Goal: Transaction & Acquisition: Purchase product/service

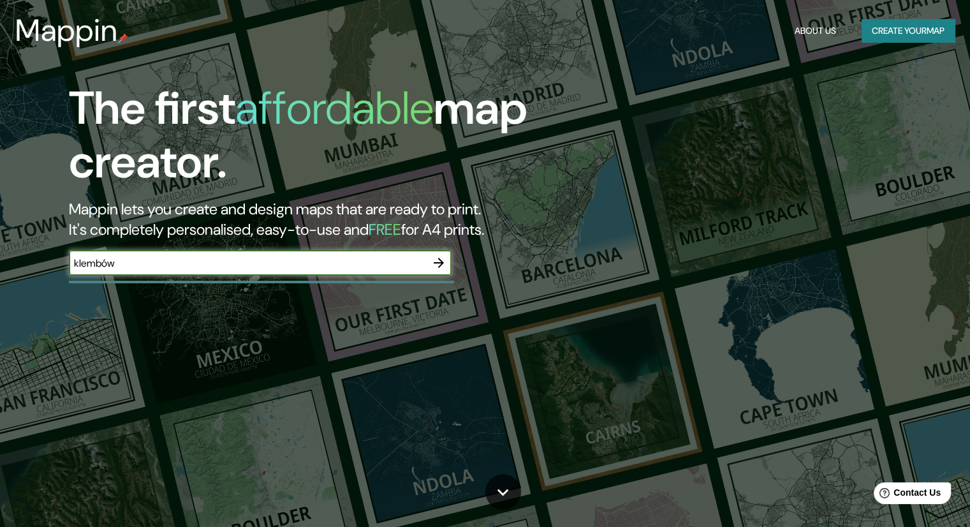
drag, startPoint x: 327, startPoint y: 257, endPoint x: 105, endPoint y: 277, distance: 222.8
click at [105, 277] on div "klembów ​" at bounding box center [260, 264] width 383 height 28
type input "k"
click at [892, 36] on button "Create your map" at bounding box center [908, 31] width 93 height 24
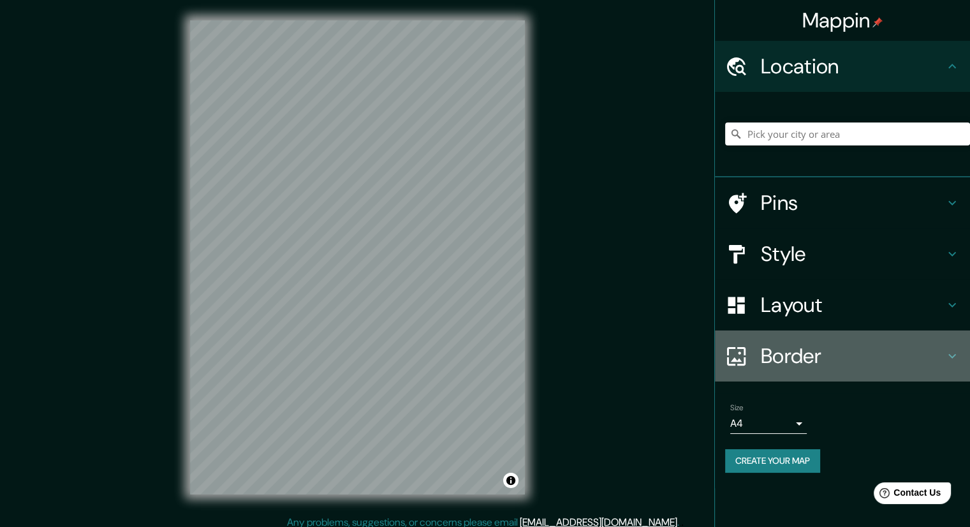
click at [900, 344] on h4 "Border" at bounding box center [853, 356] width 184 height 26
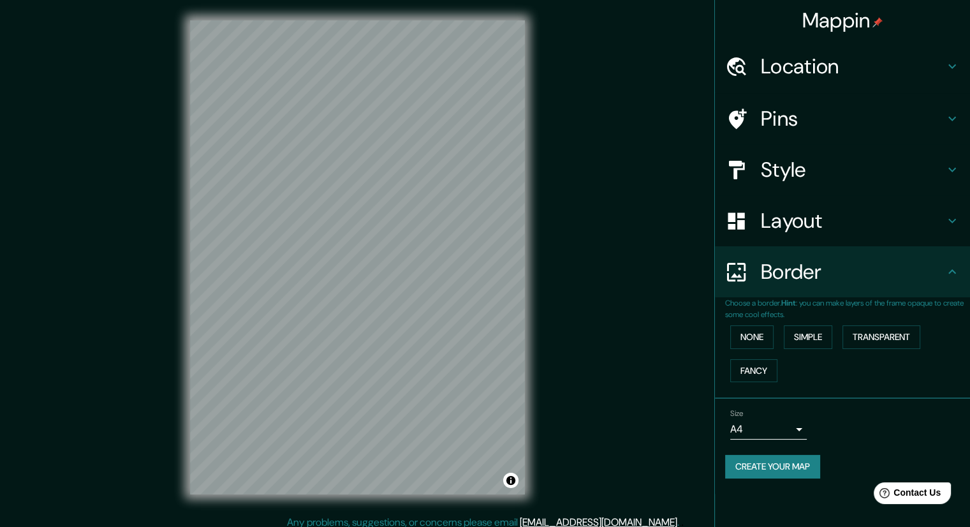
click at [795, 230] on h4 "Layout" at bounding box center [853, 221] width 184 height 26
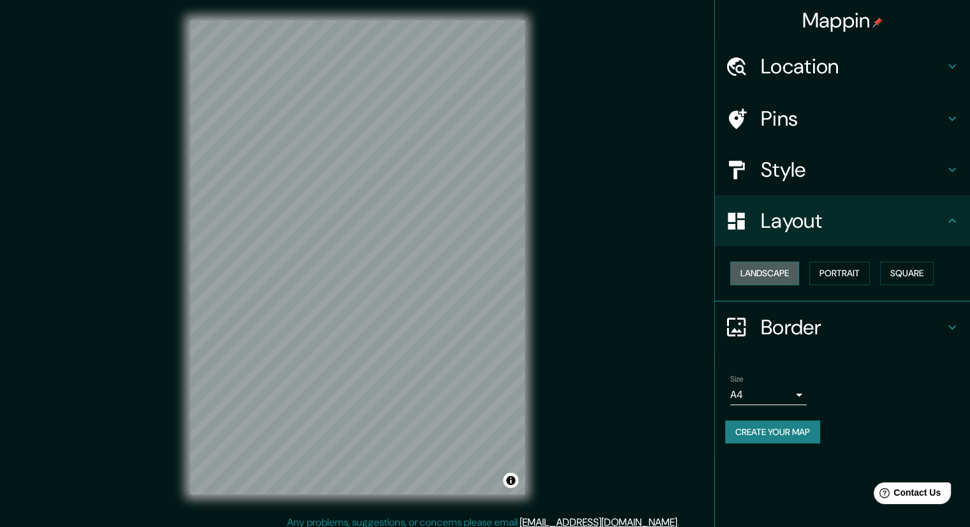
click at [773, 269] on button "Landscape" at bounding box center [764, 273] width 69 height 24
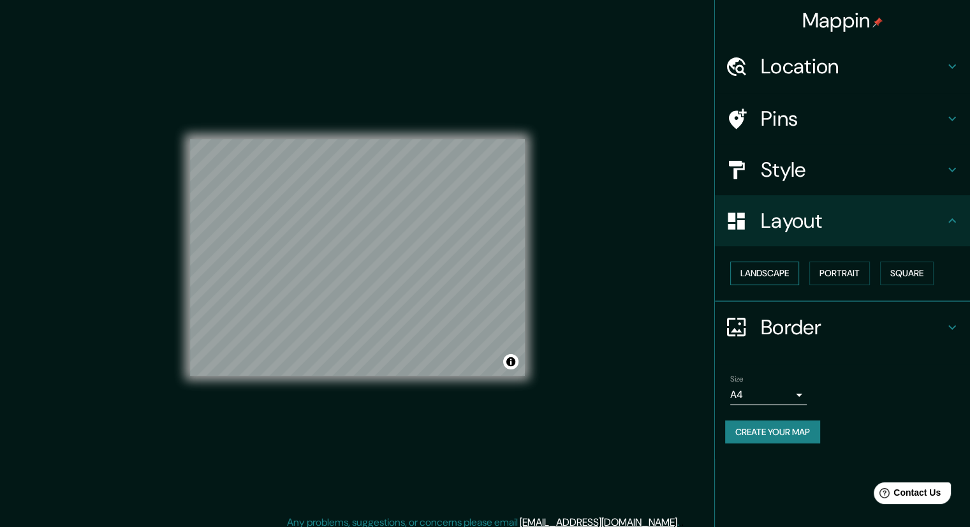
click at [772, 270] on button "Landscape" at bounding box center [764, 273] width 69 height 24
click at [840, 270] on button "Portrait" at bounding box center [839, 273] width 61 height 24
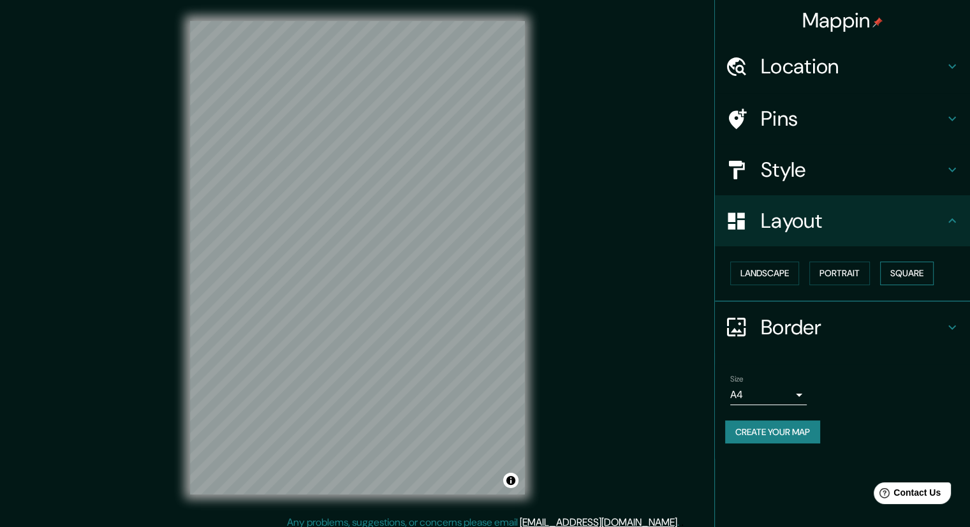
click at [902, 272] on button "Square" at bounding box center [907, 273] width 54 height 24
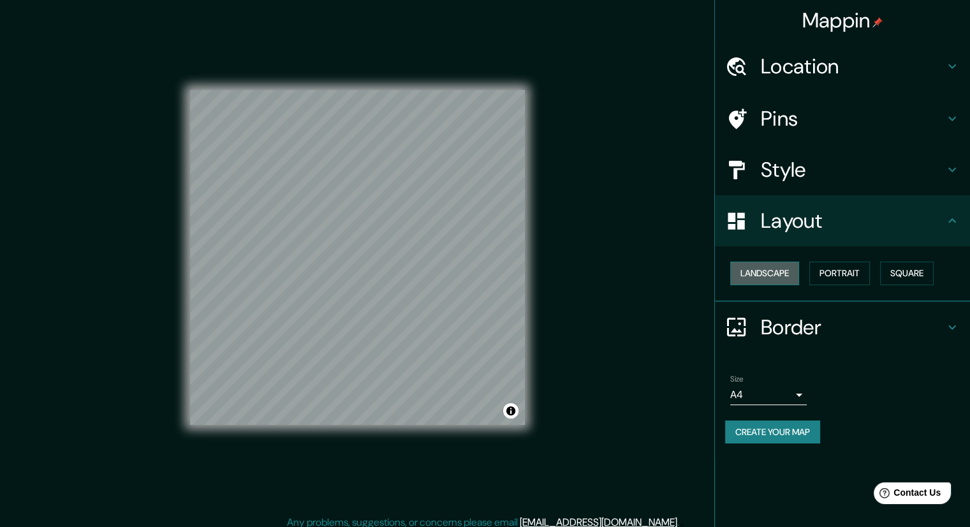
click at [758, 269] on button "Landscape" at bounding box center [764, 273] width 69 height 24
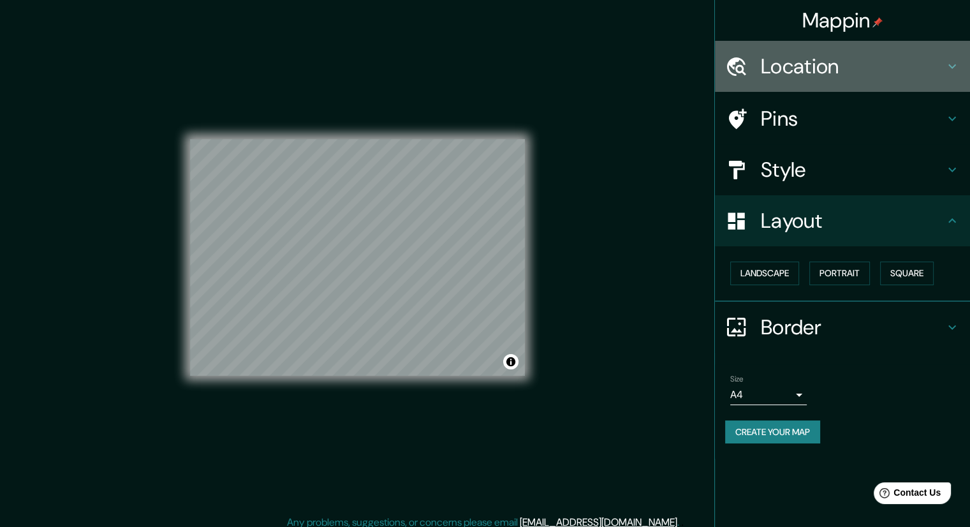
click at [788, 67] on h4 "Location" at bounding box center [853, 67] width 184 height 26
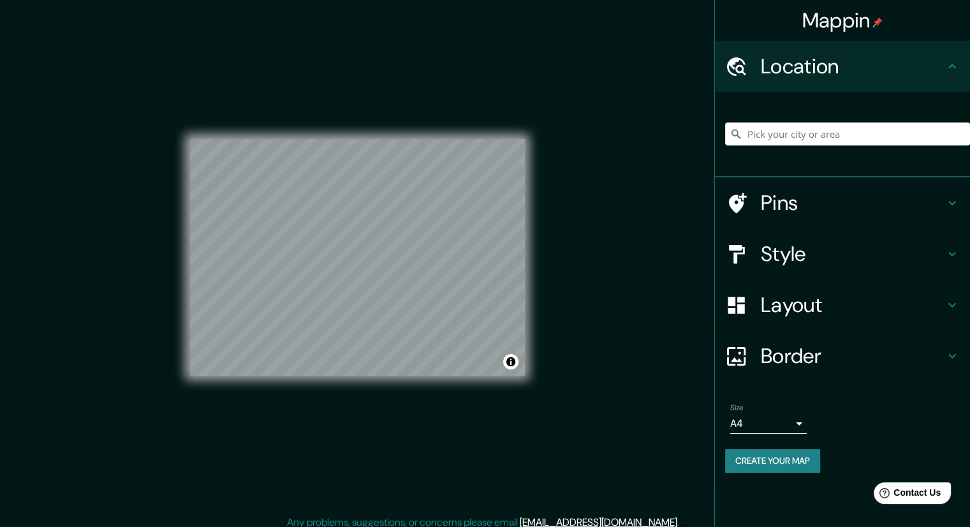
click at [779, 216] on div "Pins" at bounding box center [842, 202] width 255 height 51
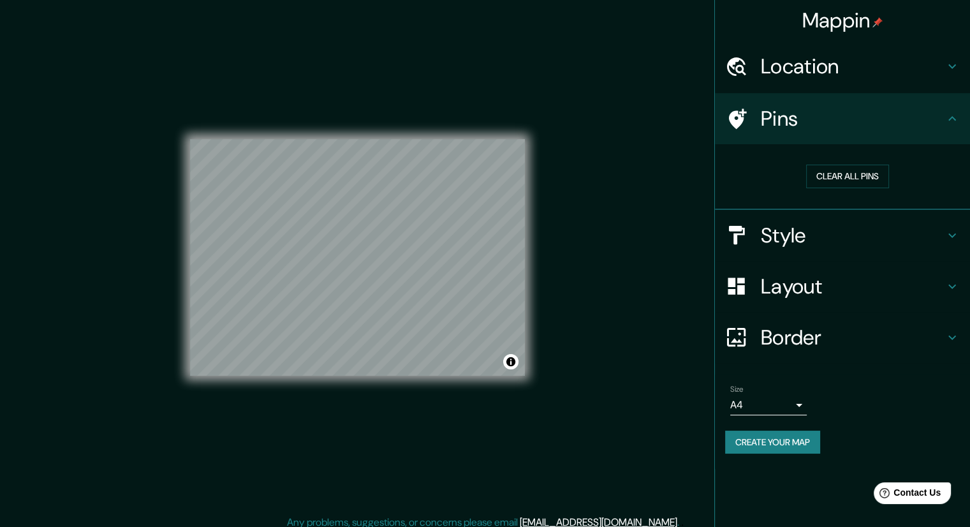
click at [781, 233] on h4 "Style" at bounding box center [853, 236] width 184 height 26
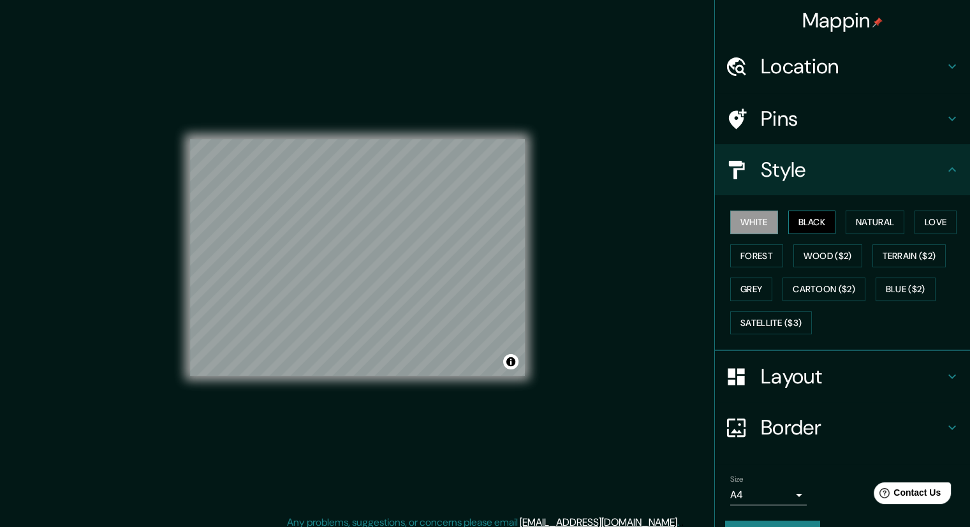
click at [788, 223] on button "Black" at bounding box center [812, 222] width 48 height 24
click at [870, 224] on button "Natural" at bounding box center [875, 222] width 59 height 24
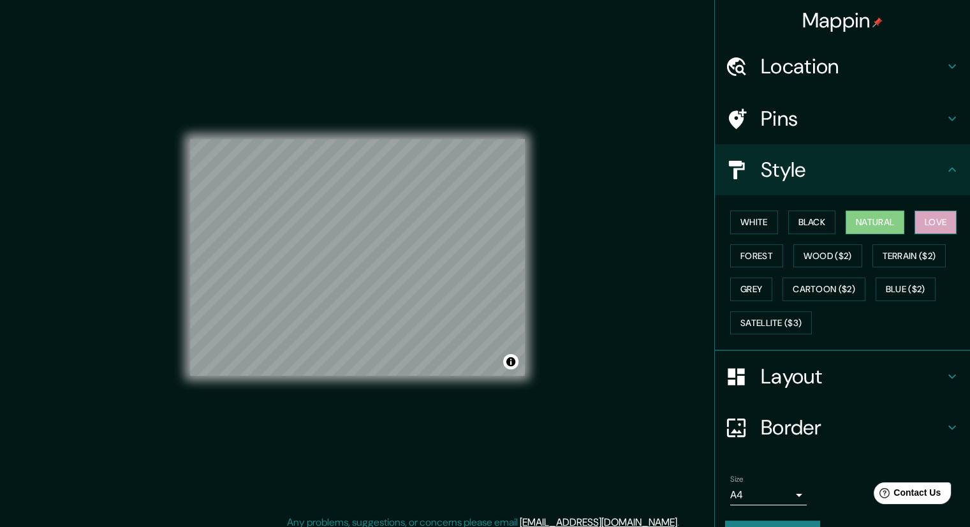
click at [932, 222] on button "Love" at bounding box center [936, 222] width 42 height 24
click at [746, 260] on button "Forest" at bounding box center [756, 256] width 53 height 24
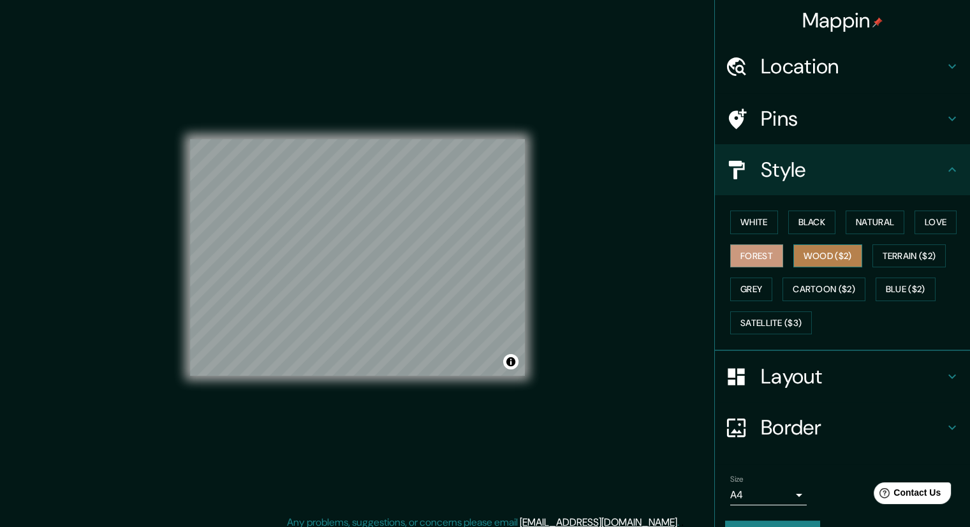
click at [819, 254] on button "Wood ($2)" at bounding box center [827, 256] width 69 height 24
click at [934, 253] on button "Terrain ($2)" at bounding box center [910, 256] width 74 height 24
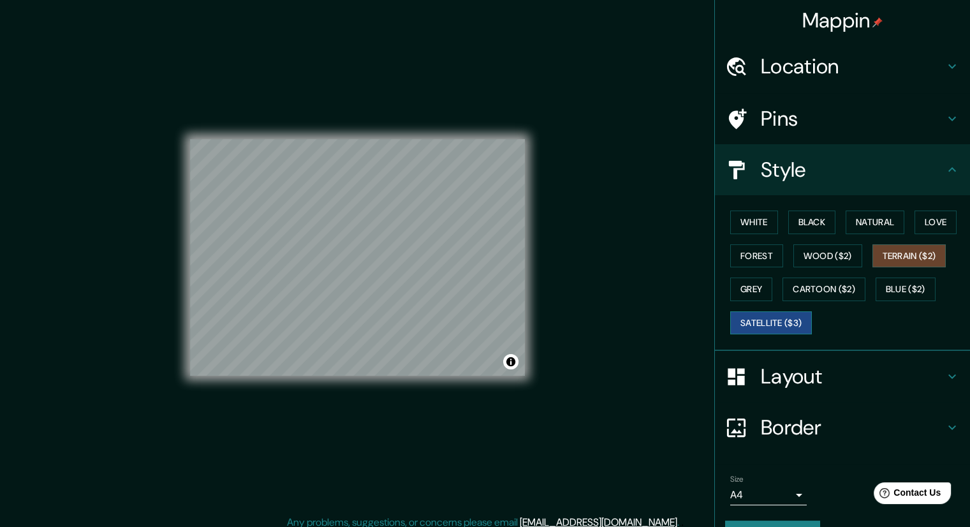
click at [783, 325] on button "Satellite ($3)" at bounding box center [771, 323] width 82 height 24
click at [863, 286] on div "White Black Natural Love Forest Wood ($2) Terrain ($2) Grey Cartoon ($2) Blue (…" at bounding box center [847, 272] width 245 height 134
click at [885, 288] on button "Blue ($2)" at bounding box center [906, 289] width 60 height 24
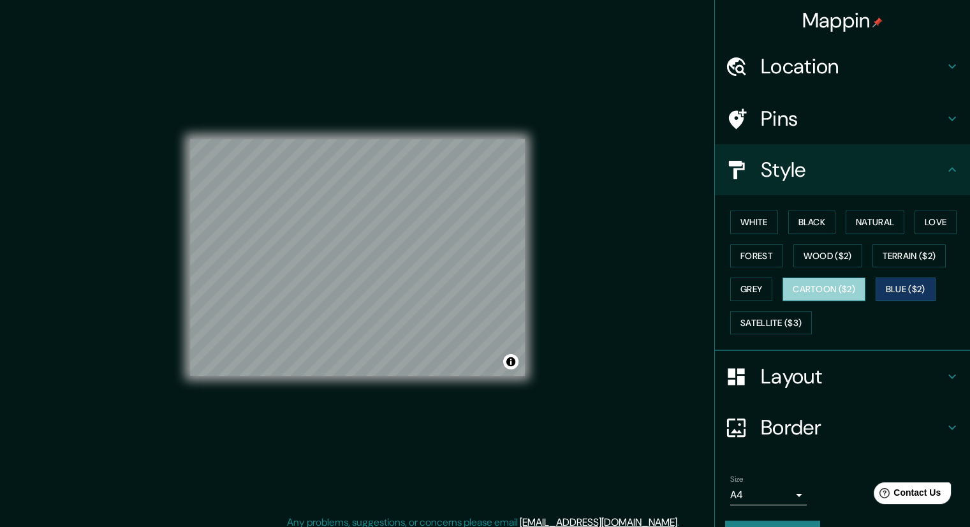
click at [828, 291] on button "Cartoon ($2)" at bounding box center [824, 289] width 83 height 24
click at [744, 284] on button "Grey" at bounding box center [751, 289] width 42 height 24
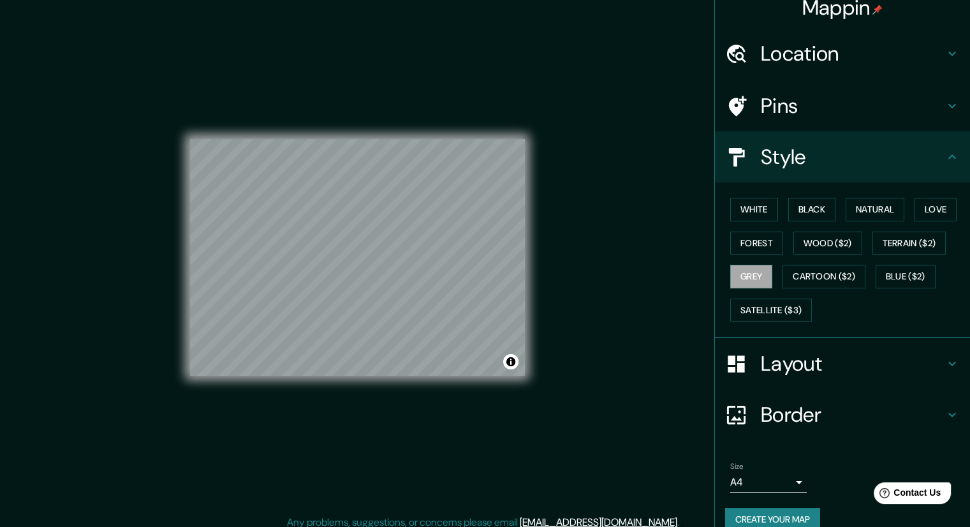
scroll to position [31, 0]
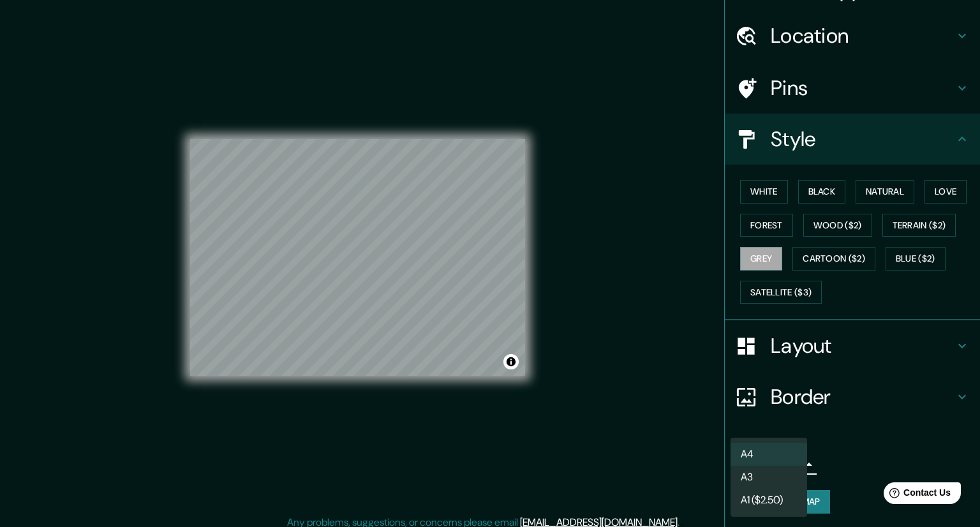
click at [781, 462] on body "Mappin Location Pins Style White Black Natural Love Forest Wood ($2) Terrain ($…" at bounding box center [490, 263] width 980 height 527
click at [770, 454] on li "A4" at bounding box center [768, 454] width 77 height 23
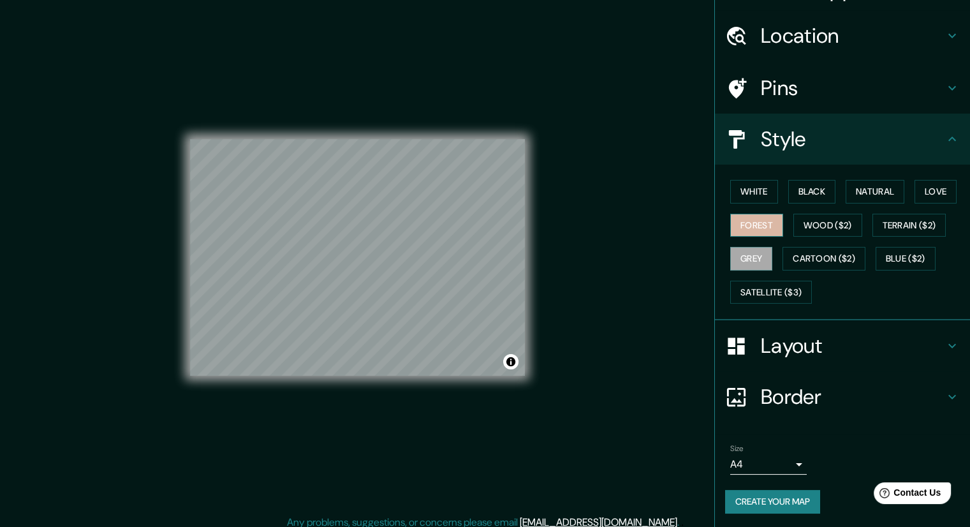
click at [750, 232] on button "Forest" at bounding box center [756, 226] width 53 height 24
click at [747, 195] on button "White" at bounding box center [754, 192] width 48 height 24
click at [814, 188] on button "Black" at bounding box center [812, 192] width 48 height 24
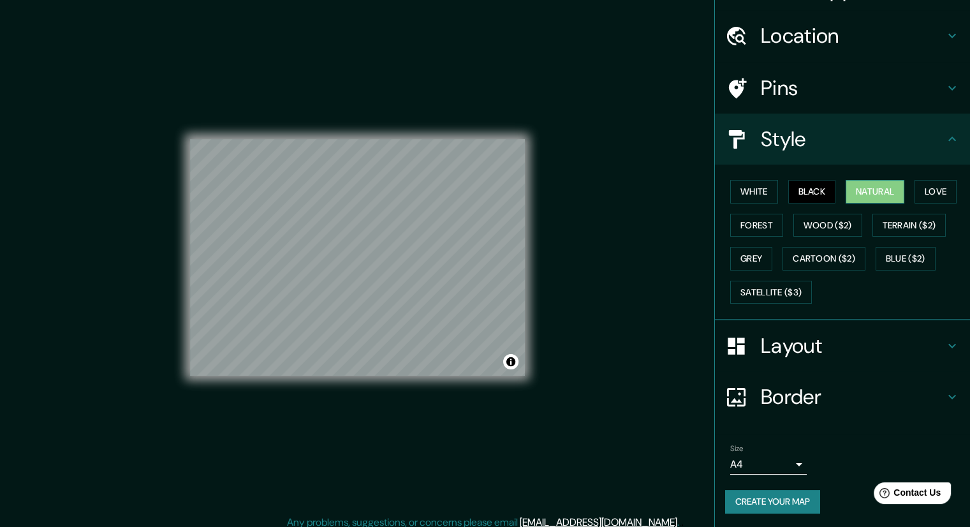
click at [875, 186] on button "Natural" at bounding box center [875, 192] width 59 height 24
click at [903, 191] on div "White Black Natural Love Forest Wood ($2) Terrain ($2) Grey Cartoon ($2) Blue (…" at bounding box center [847, 242] width 245 height 134
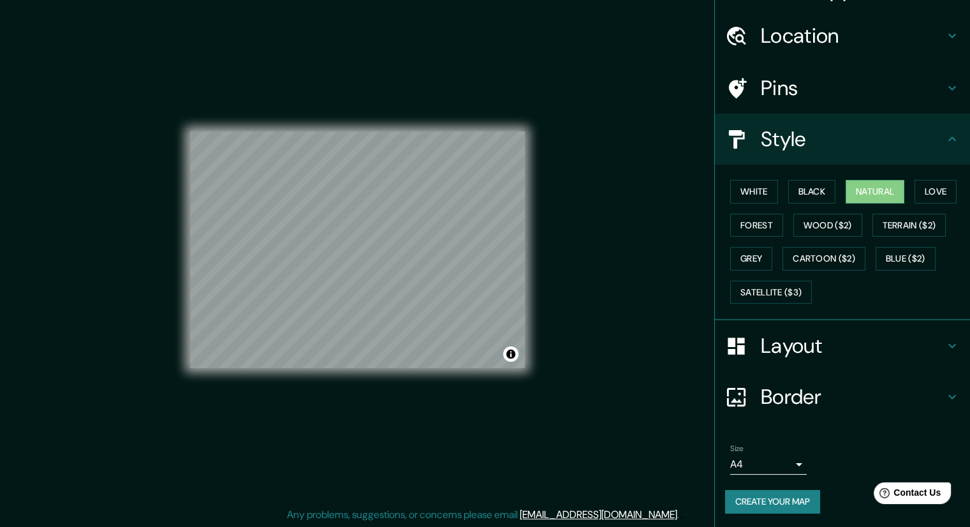
scroll to position [8, 0]
click at [927, 187] on button "Love" at bounding box center [936, 192] width 42 height 24
click at [749, 225] on button "Forest" at bounding box center [756, 226] width 53 height 24
click at [810, 216] on button "Wood ($2)" at bounding box center [827, 226] width 69 height 24
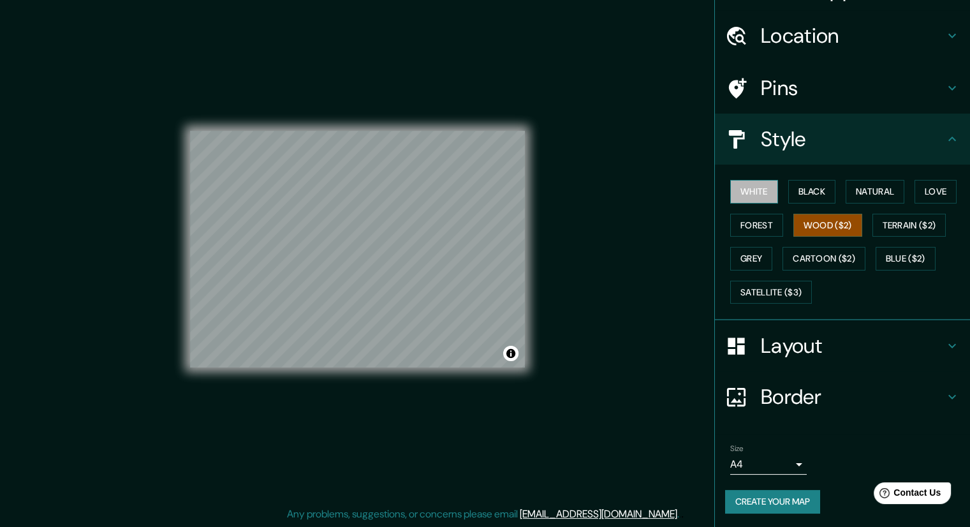
click at [760, 195] on button "White" at bounding box center [754, 192] width 48 height 24
click at [813, 189] on button "Black" at bounding box center [812, 192] width 48 height 24
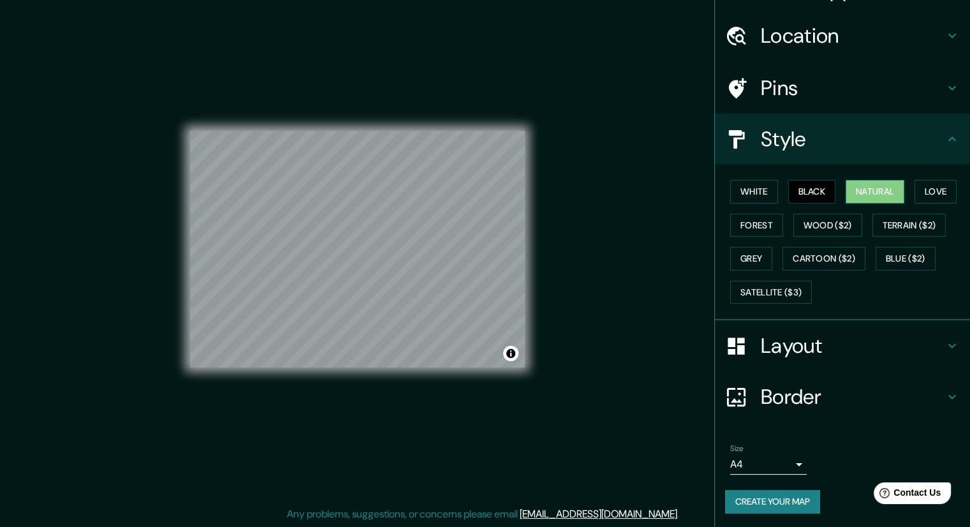
click at [895, 191] on button "Natural" at bounding box center [875, 192] width 59 height 24
click at [816, 193] on button "Black" at bounding box center [812, 192] width 48 height 24
click at [745, 189] on button "White" at bounding box center [754, 192] width 48 height 24
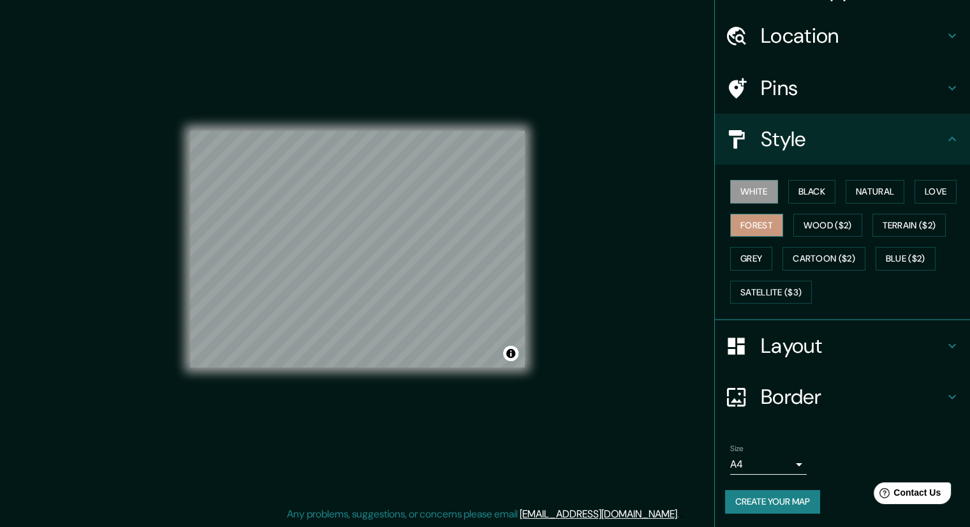
click at [753, 219] on button "Forest" at bounding box center [756, 226] width 53 height 24
click at [816, 221] on button "Wood ($2)" at bounding box center [827, 226] width 69 height 24
click at [778, 240] on div "White Black Natural Love Forest Wood ($2) Terrain ($2) Grey Cartoon ($2) Blue (…" at bounding box center [847, 242] width 245 height 134
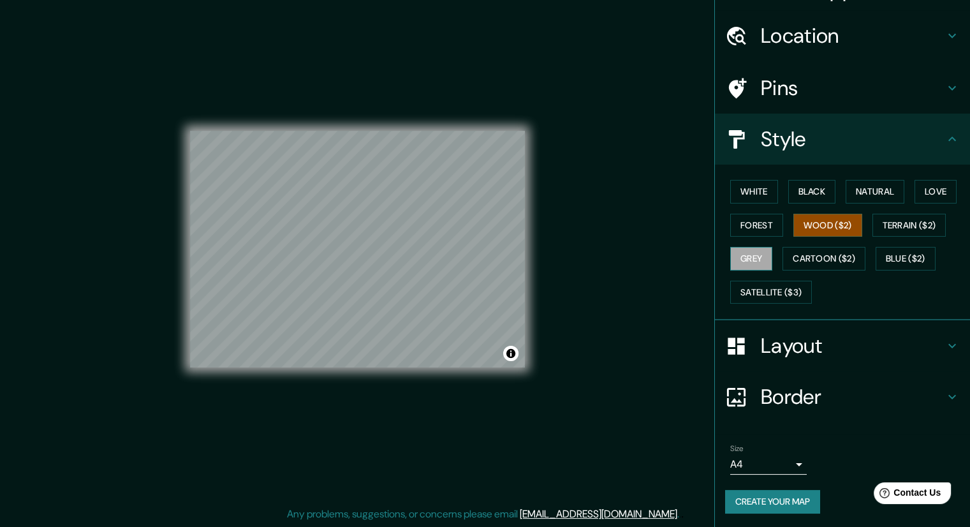
click at [742, 261] on button "Grey" at bounding box center [751, 259] width 42 height 24
click at [819, 253] on button "Cartoon ($2)" at bounding box center [824, 259] width 83 height 24
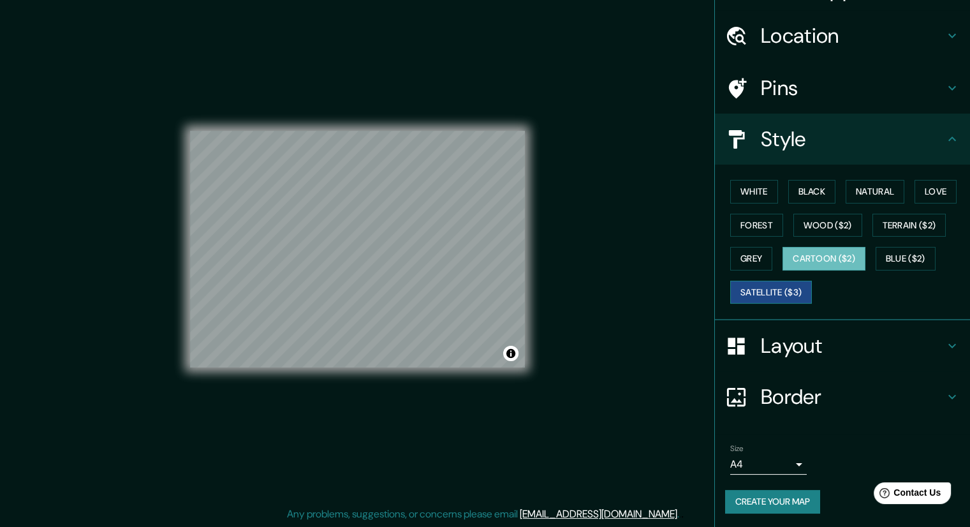
click at [763, 286] on button "Satellite ($3)" at bounding box center [771, 293] width 82 height 24
click at [725, 243] on div "White Black Natural Love Forest Wood ($2) Terrain ($2) Grey Cartoon ($2) Blue (…" at bounding box center [847, 242] width 245 height 134
click at [740, 248] on button "Grey" at bounding box center [751, 259] width 42 height 24
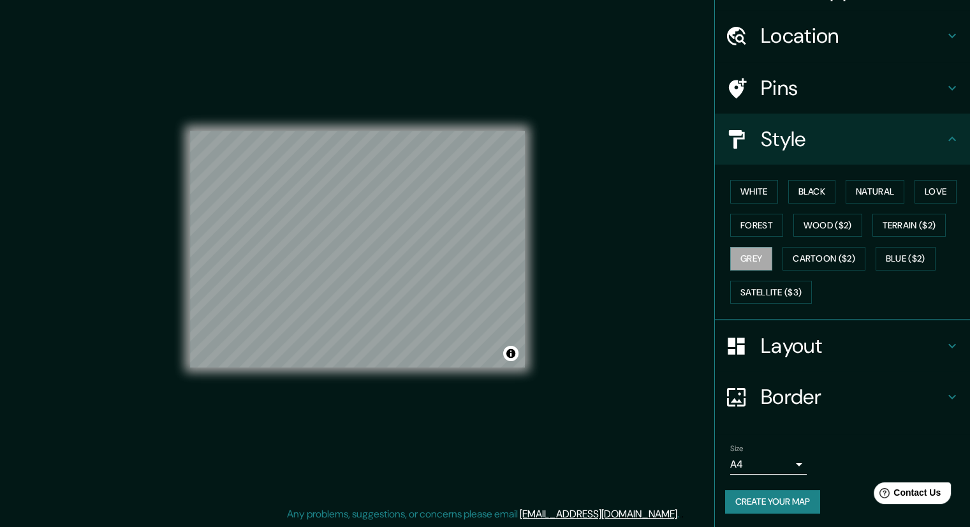
click at [773, 335] on h4 "Layout" at bounding box center [853, 346] width 184 height 26
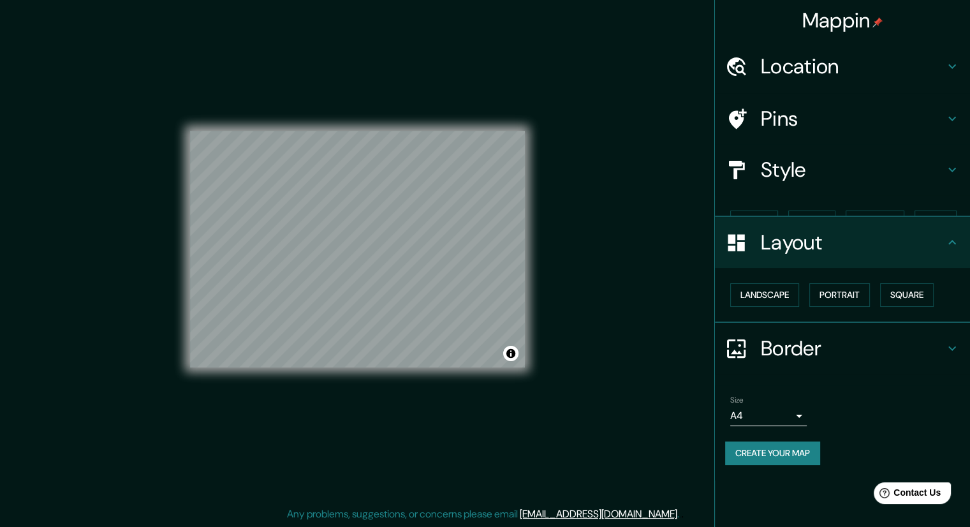
scroll to position [0, 0]
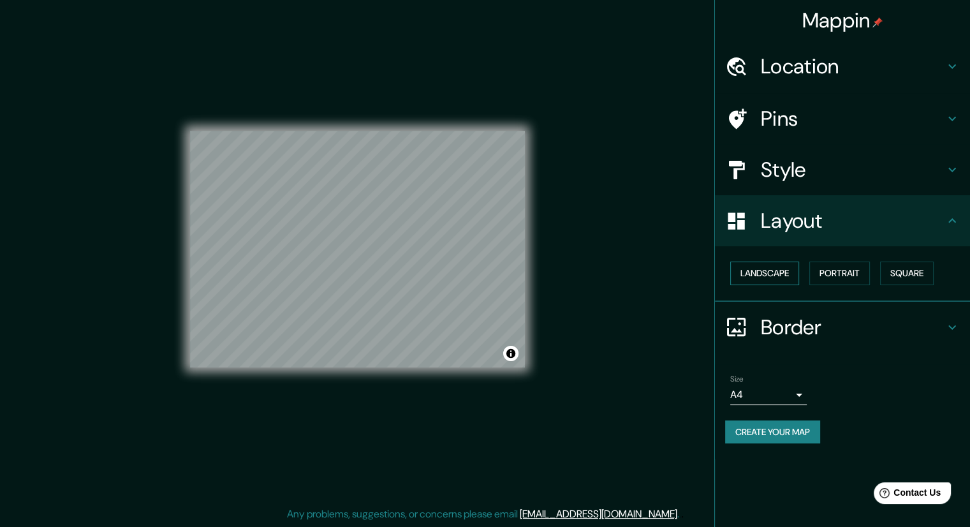
click at [773, 274] on button "Landscape" at bounding box center [764, 273] width 69 height 24
click at [827, 276] on button "Portrait" at bounding box center [839, 273] width 61 height 24
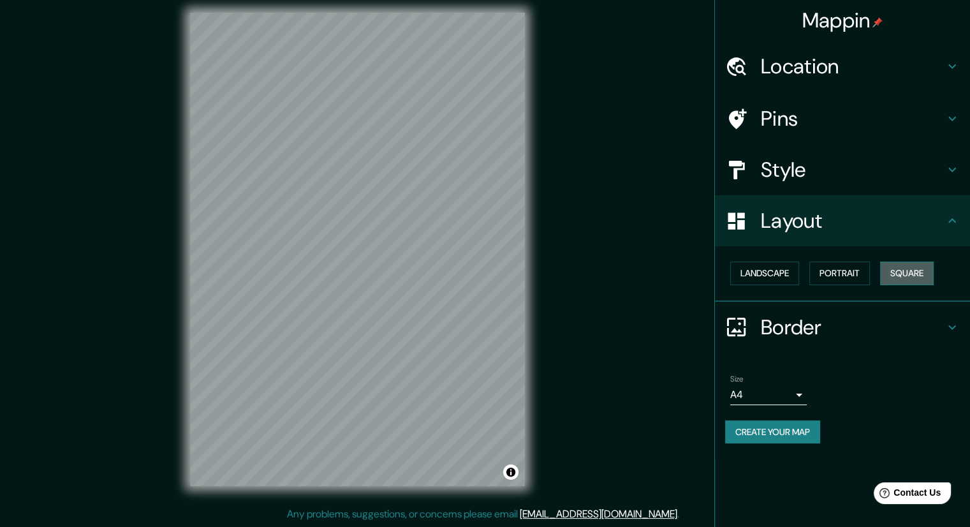
click at [930, 272] on button "Square" at bounding box center [907, 273] width 54 height 24
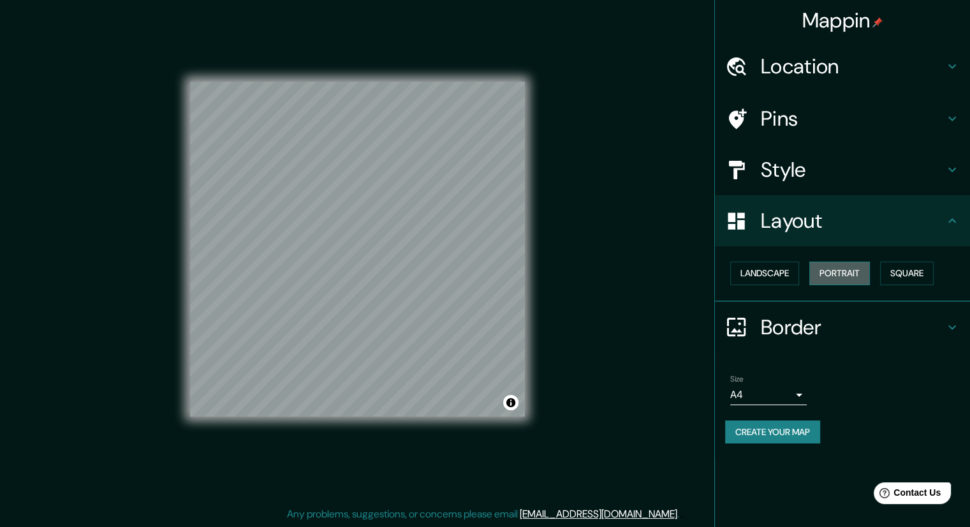
click at [820, 265] on button "Portrait" at bounding box center [839, 273] width 61 height 24
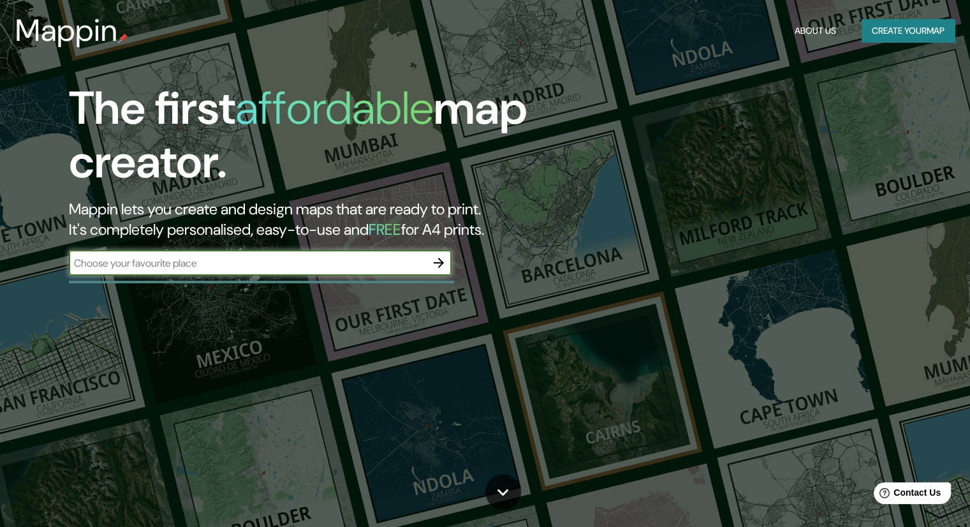
click at [888, 33] on button "Create your map" at bounding box center [908, 31] width 93 height 24
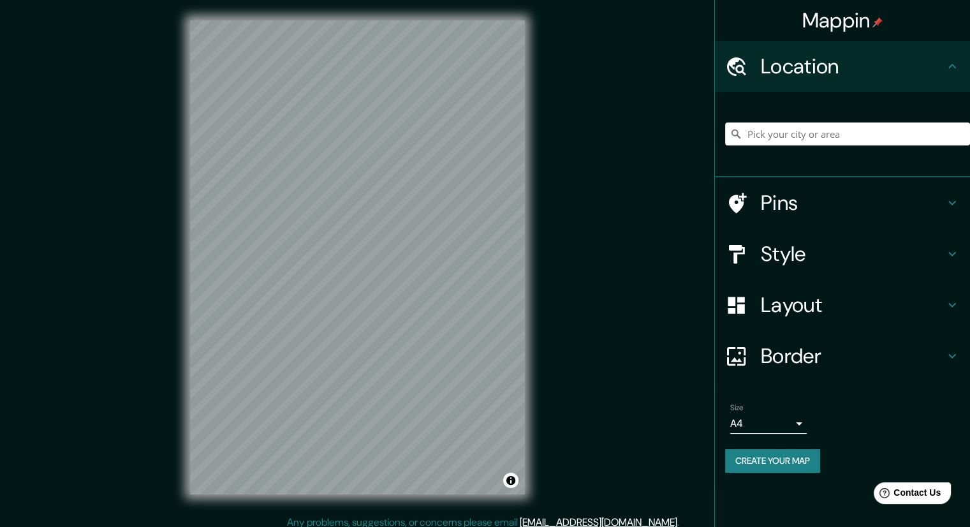
click at [755, 427] on body "Mappin Location Pins Style Layout Border Choose a border. Hint : you can make l…" at bounding box center [485, 263] width 970 height 527
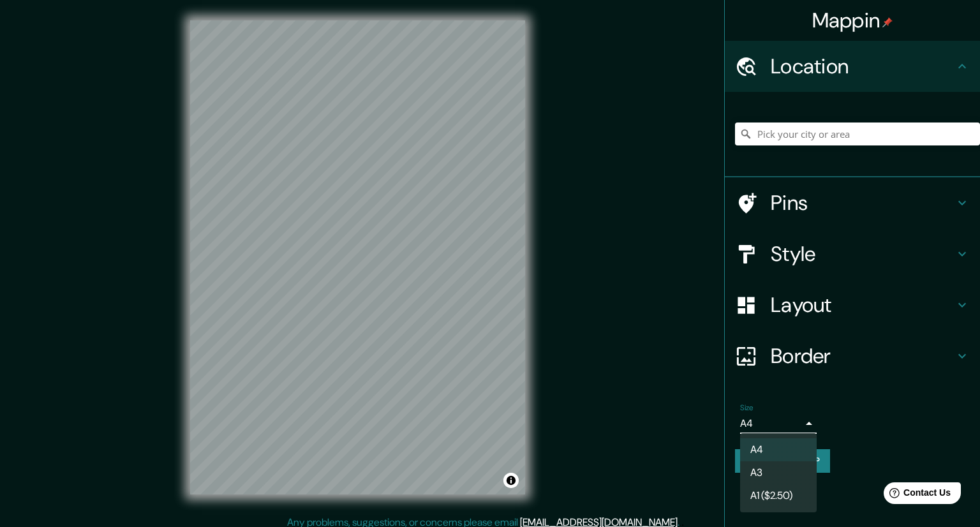
click at [767, 493] on li "A1 ($2.50)" at bounding box center [778, 495] width 77 height 23
click at [770, 424] on body "Mappin Location Pins Style Layout Border Choose a border. Hint : you can make l…" at bounding box center [490, 263] width 980 height 527
click at [764, 474] on li "A3" at bounding box center [778, 472] width 77 height 23
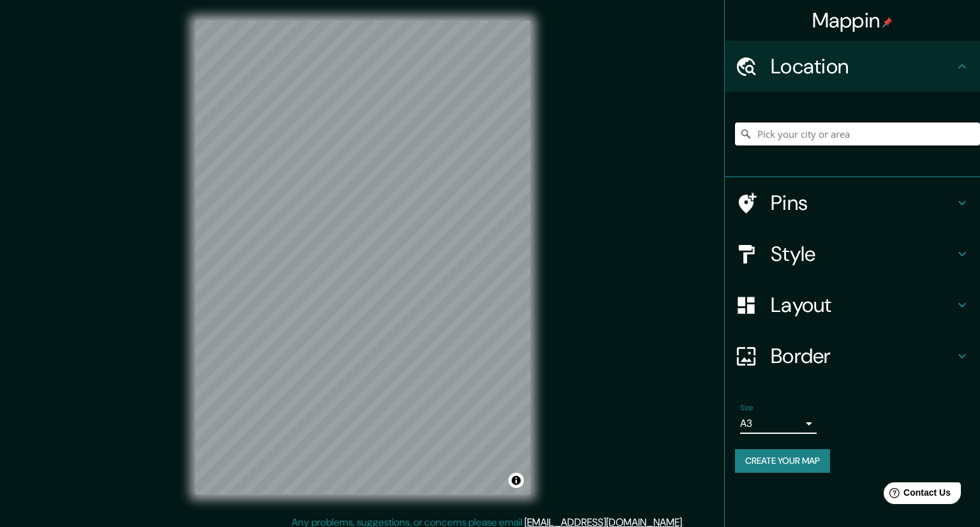
click at [767, 416] on body "Mappin Location Pins Style Layout Border Choose a border. Hint : you can make l…" at bounding box center [490, 263] width 980 height 527
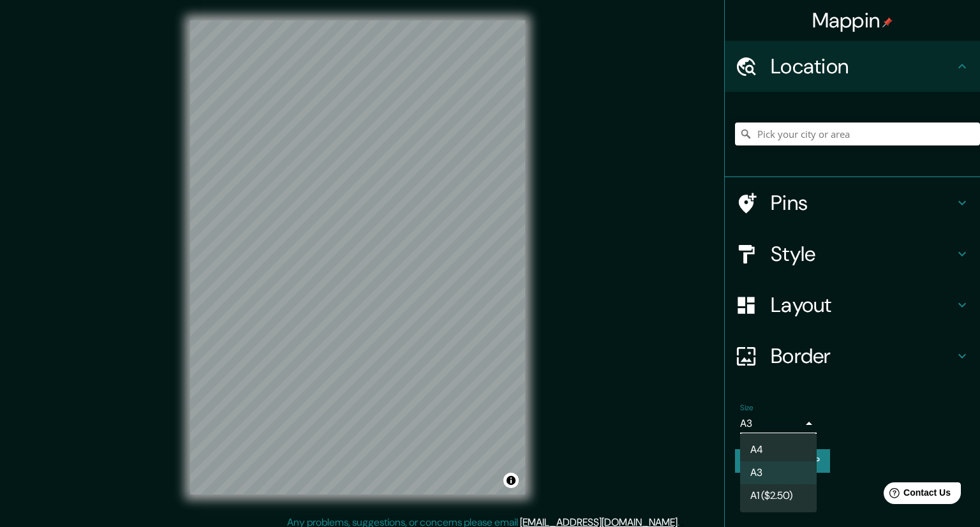
click at [757, 449] on li "A4" at bounding box center [778, 449] width 77 height 23
type input "single"
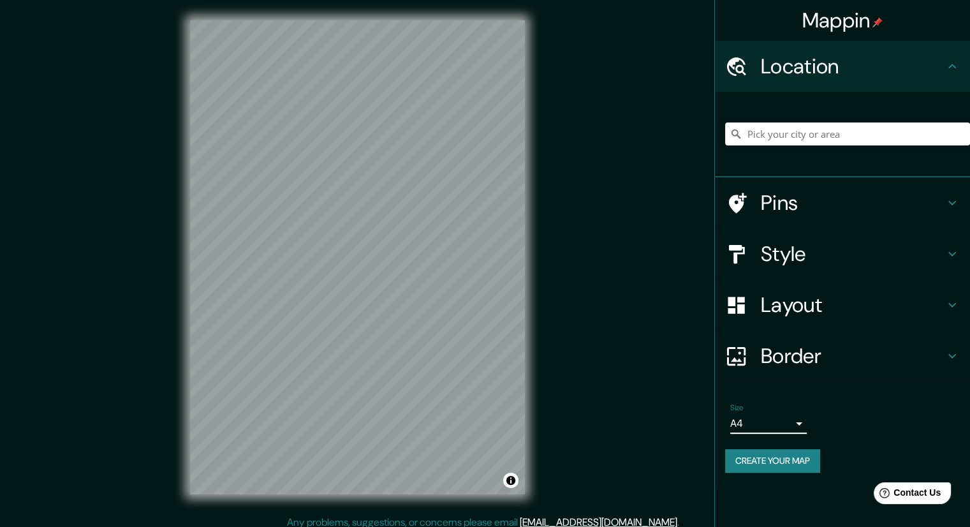
click at [798, 355] on h4 "Border" at bounding box center [853, 356] width 184 height 26
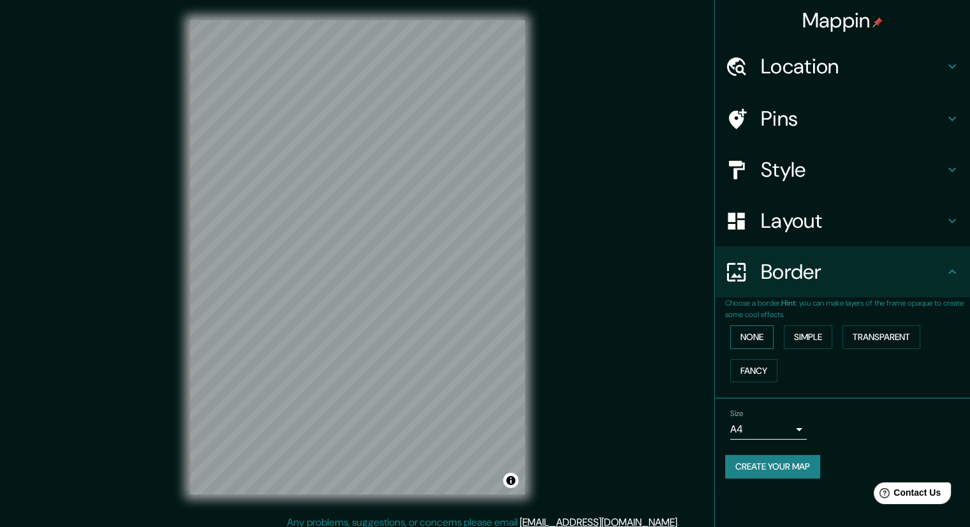
click at [763, 332] on button "None" at bounding box center [751, 337] width 43 height 24
click at [808, 337] on button "Simple" at bounding box center [808, 337] width 48 height 24
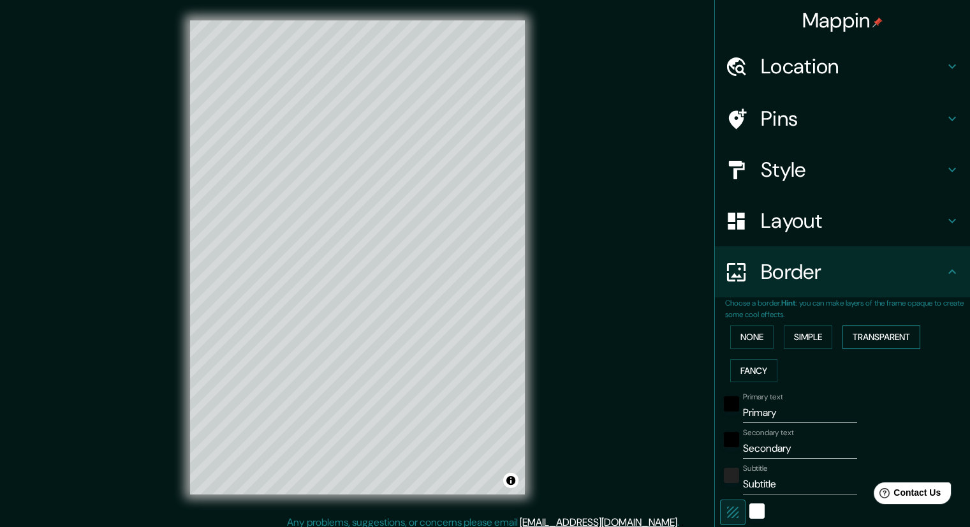
click at [901, 341] on button "Transparent" at bounding box center [882, 337] width 78 height 24
click at [744, 371] on button "Fancy" at bounding box center [753, 371] width 47 height 24
click at [736, 342] on button "None" at bounding box center [751, 337] width 43 height 24
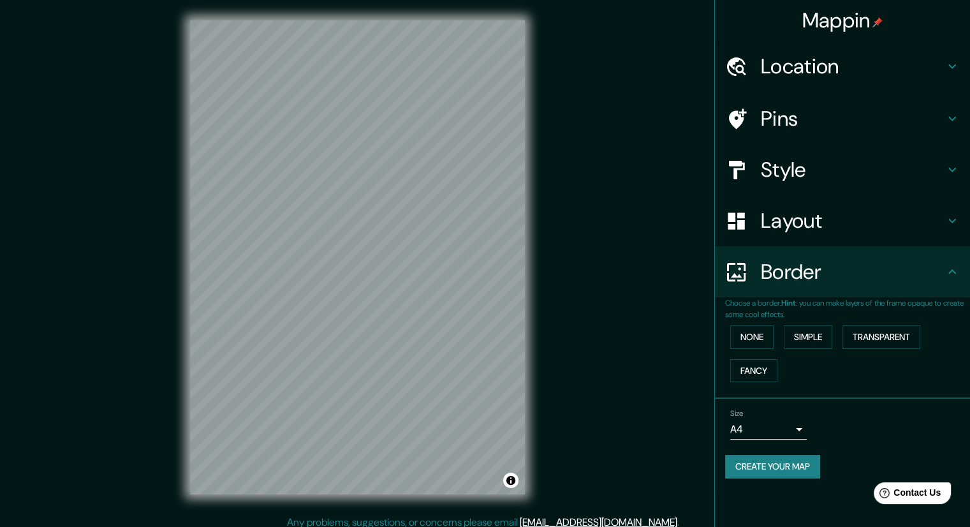
click at [782, 157] on h4 "Style" at bounding box center [853, 170] width 184 height 26
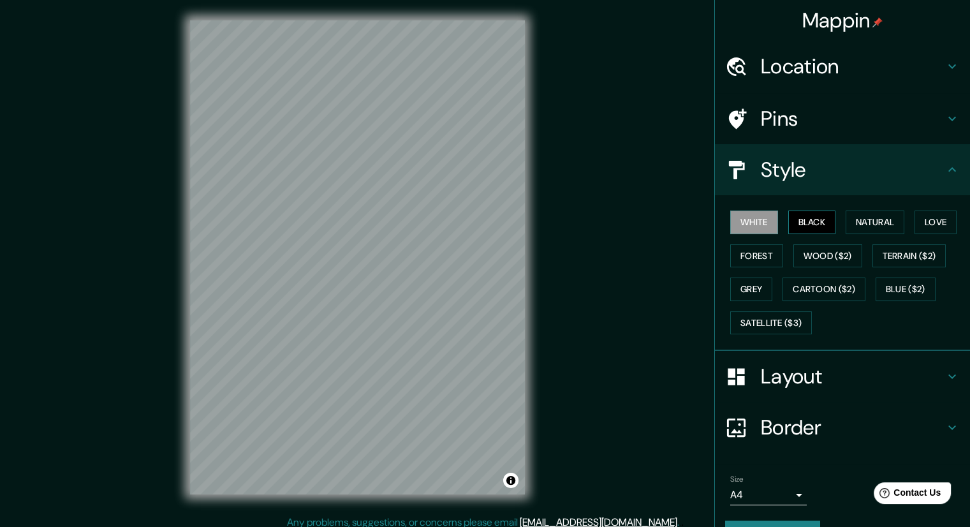
click at [825, 212] on button "Black" at bounding box center [812, 222] width 48 height 24
click at [878, 218] on button "Natural" at bounding box center [875, 222] width 59 height 24
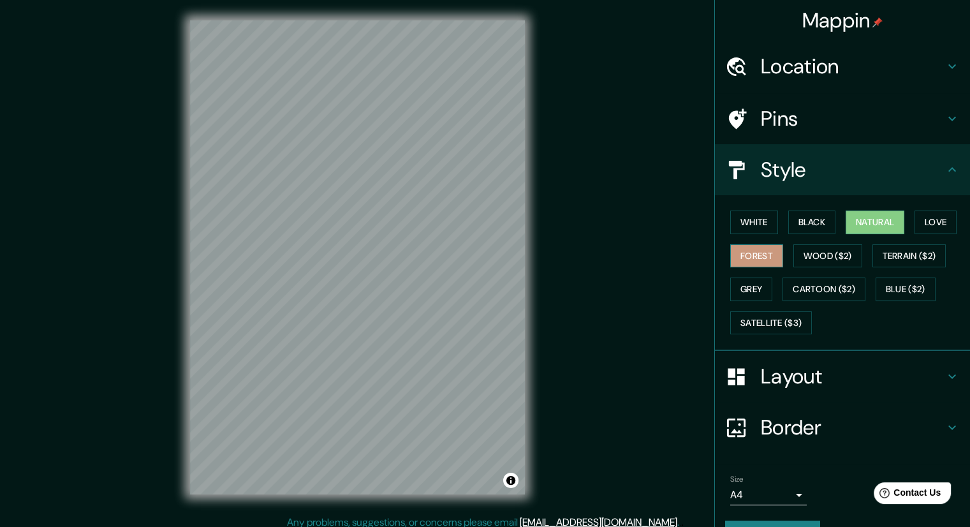
click at [756, 253] on button "Forest" at bounding box center [756, 256] width 53 height 24
click at [809, 256] on button "Wood ($2)" at bounding box center [827, 256] width 69 height 24
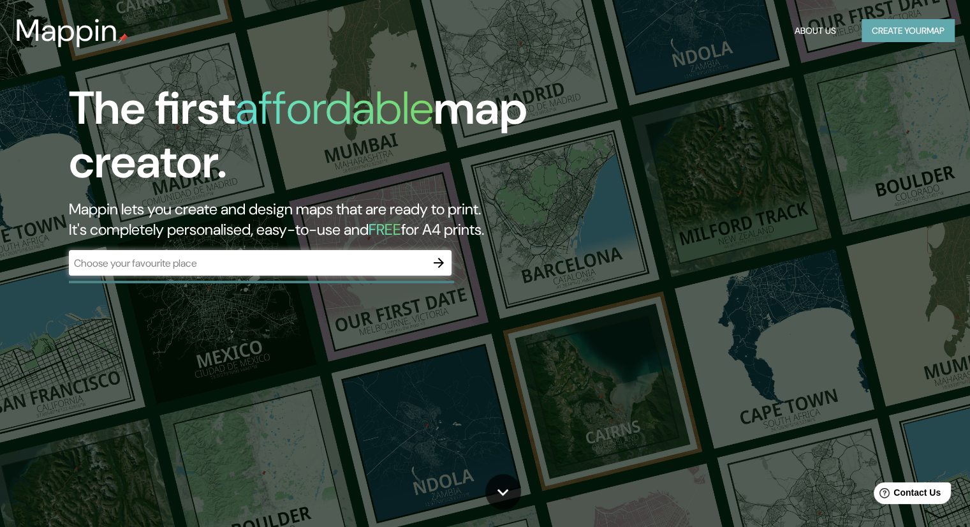
click at [869, 31] on button "Create your map" at bounding box center [908, 31] width 93 height 24
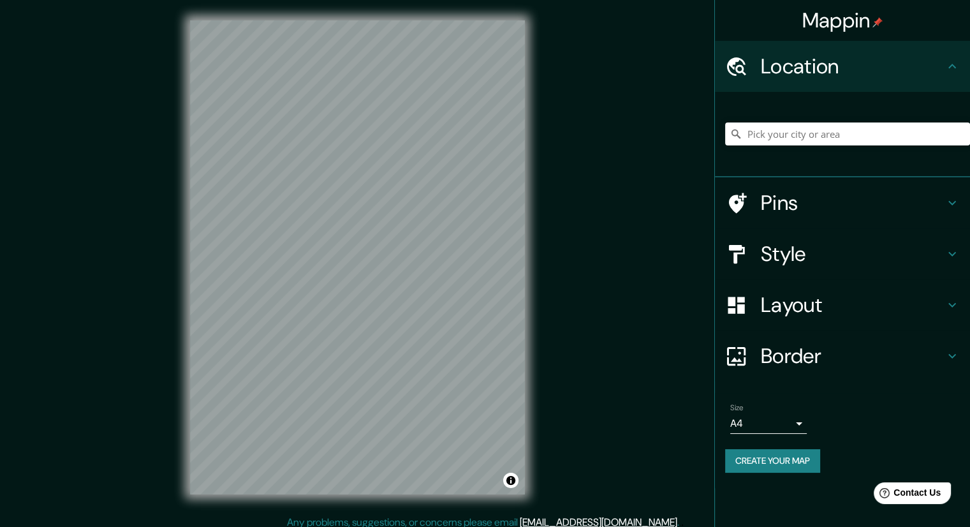
scroll to position [8, 0]
